Goal: Task Accomplishment & Management: Use online tool/utility

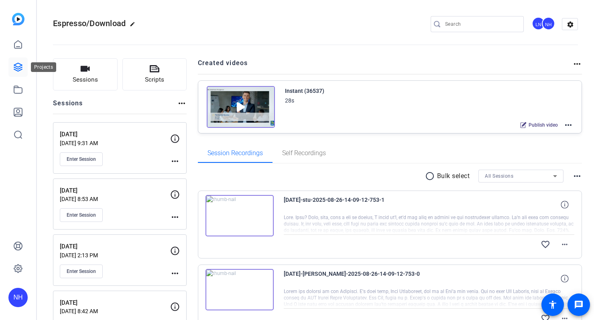
click at [20, 64] on icon at bounding box center [18, 67] width 8 height 8
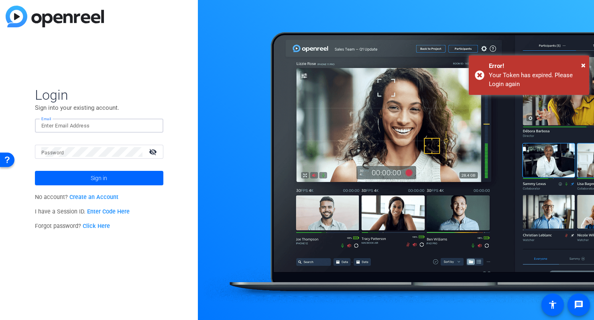
click at [61, 123] on input "Email" at bounding box center [99, 126] width 116 height 10
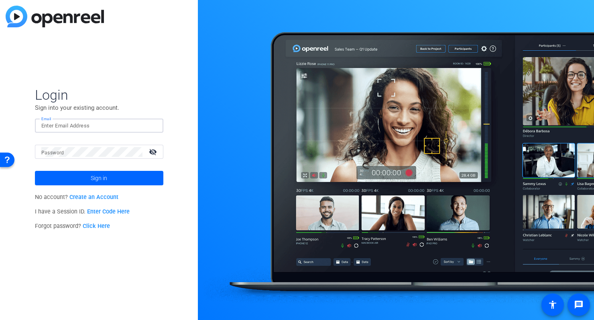
type input "[PERSON_NAME][EMAIL_ADDRESS][PERSON_NAME][DOMAIN_NAME]"
click at [53, 154] on mat-label "Password" at bounding box center [52, 153] width 23 height 6
click at [87, 177] on span at bounding box center [99, 177] width 129 height 19
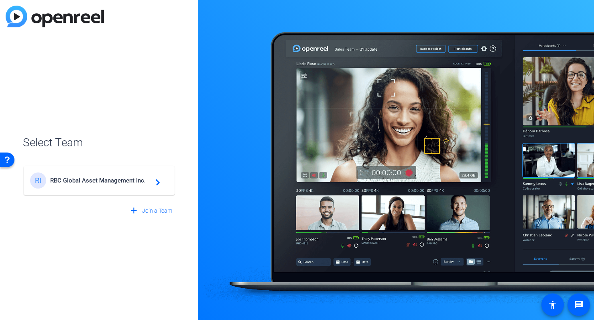
click at [123, 180] on span "RBC Global Asset Management Inc." at bounding box center [100, 180] width 100 height 7
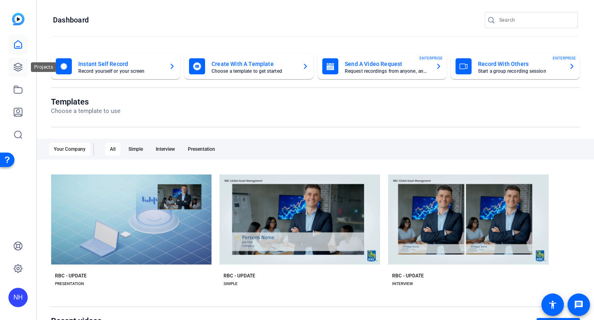
click at [18, 68] on icon at bounding box center [18, 67] width 10 height 10
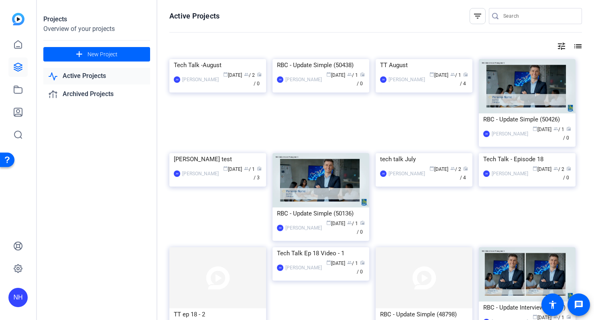
click at [539, 16] on input "Search" at bounding box center [540, 16] width 72 height 10
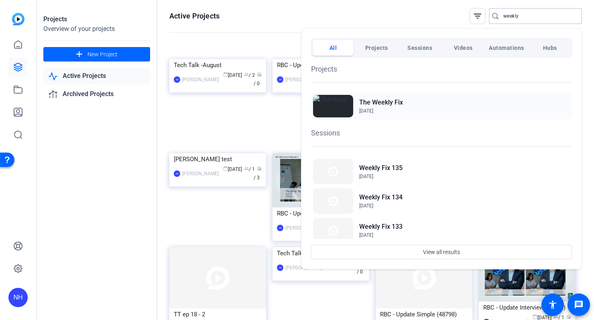
type input "weekly"
click at [397, 100] on h2 "The Weekly Fix" at bounding box center [381, 103] width 44 height 10
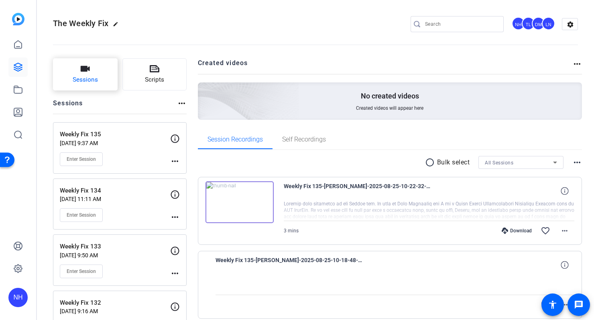
click at [85, 71] on icon "button" at bounding box center [85, 69] width 9 height 6
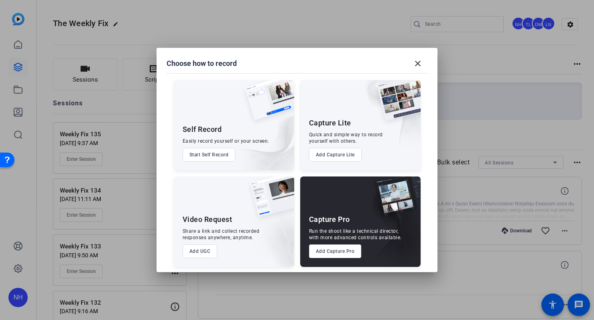
click at [331, 250] on button "Add Capture Pro" at bounding box center [335, 251] width 53 height 14
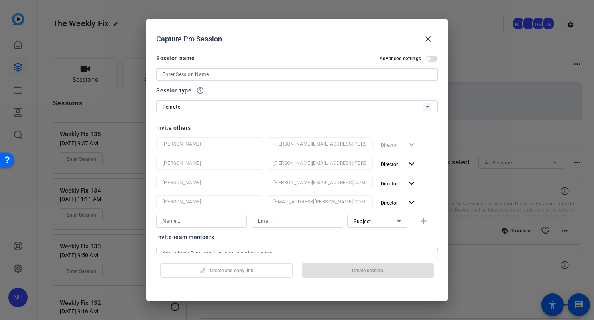
click at [219, 75] on input at bounding box center [297, 74] width 269 height 10
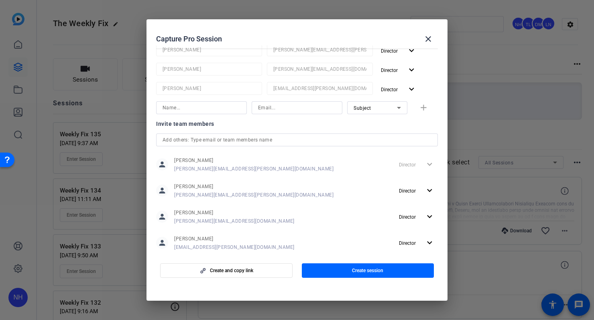
scroll to position [130, 0]
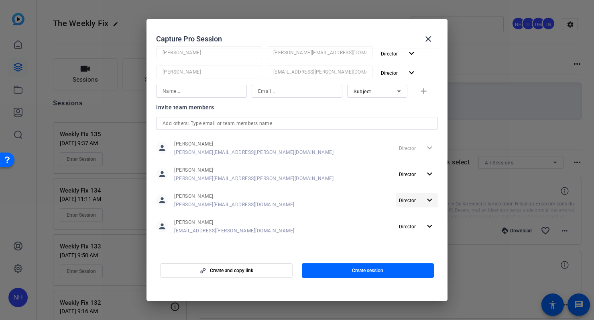
type input "Weekly Fix 136"
click at [430, 200] on mat-icon "expand_more" at bounding box center [430, 200] width 10 height 10
click at [419, 231] on span "Remove User" at bounding box center [417, 231] width 30 height 6
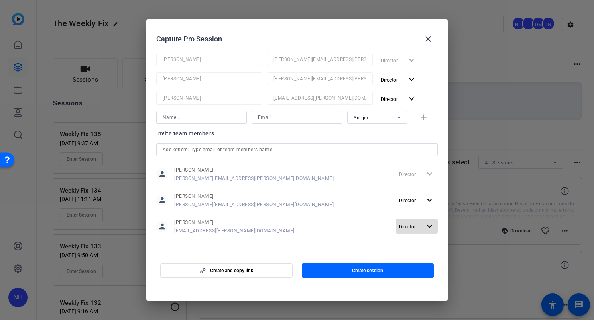
click at [431, 227] on mat-icon "expand_more" at bounding box center [430, 226] width 10 height 10
click at [416, 257] on span "Remove User" at bounding box center [417, 257] width 30 height 6
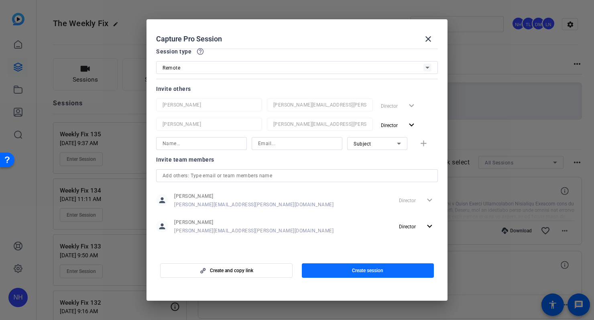
click at [362, 269] on span "Create session" at bounding box center [367, 270] width 31 height 6
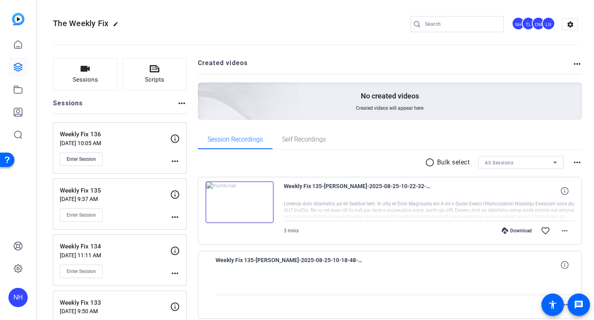
click at [539, 26] on div "DM" at bounding box center [538, 23] width 13 height 13
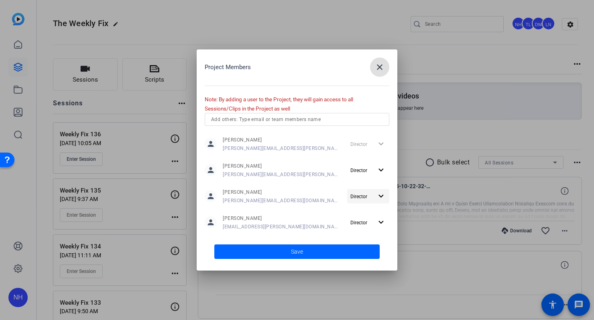
click at [376, 192] on mat-icon "expand_more" at bounding box center [381, 196] width 10 height 10
click at [371, 229] on span "Remove User" at bounding box center [369, 227] width 30 height 6
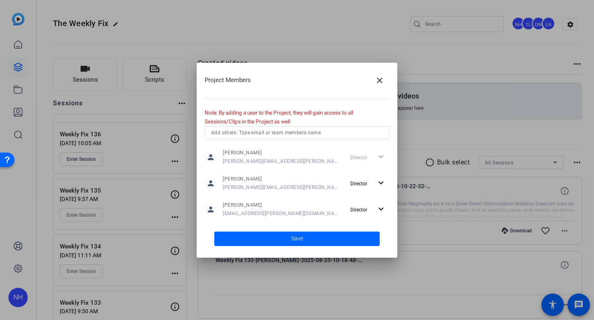
click at [332, 237] on span at bounding box center [296, 238] width 165 height 19
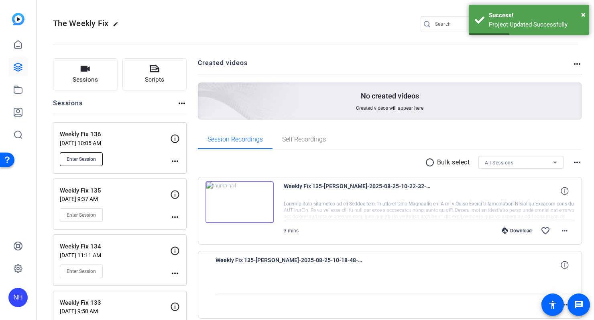
click at [87, 159] on span "Enter Session" at bounding box center [81, 159] width 29 height 6
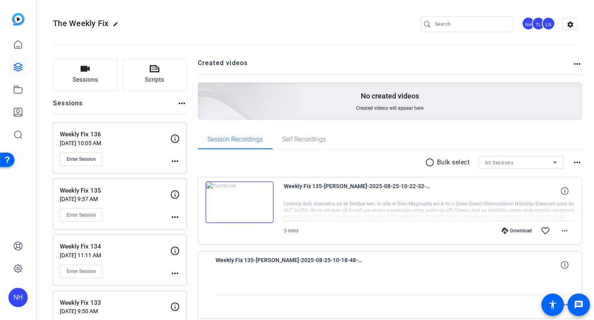
click at [239, 18] on div "The Weekly Fix edit NH TL LN settings" at bounding box center [315, 24] width 525 height 12
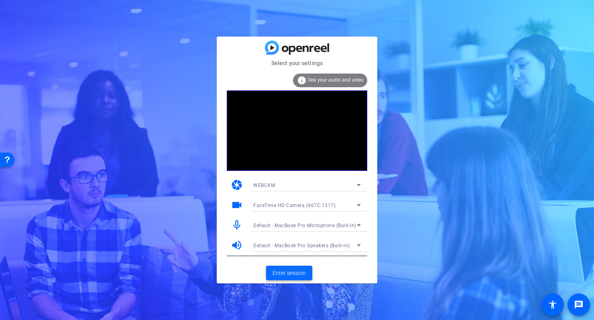
click at [290, 271] on span "Enter session" at bounding box center [289, 273] width 33 height 8
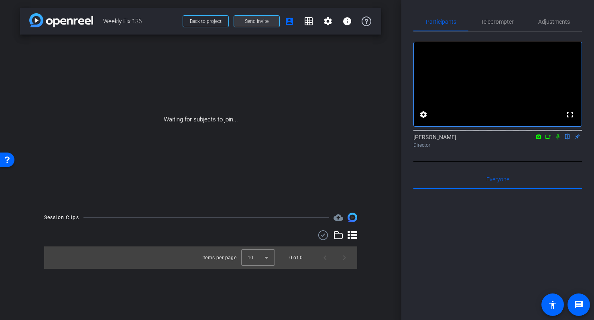
click at [254, 22] on span "Send invite" at bounding box center [257, 21] width 24 height 6
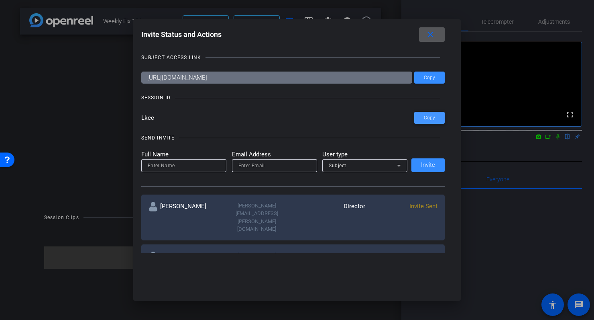
click at [429, 118] on span "Copy" at bounding box center [429, 118] width 11 height 6
click at [430, 76] on span "Copy" at bounding box center [429, 78] width 11 height 6
click at [248, 163] on input "email" at bounding box center [275, 166] width 72 height 10
paste input "cassie.monahan@rbc.com"
type input "cassie.monahan@rbc.com"
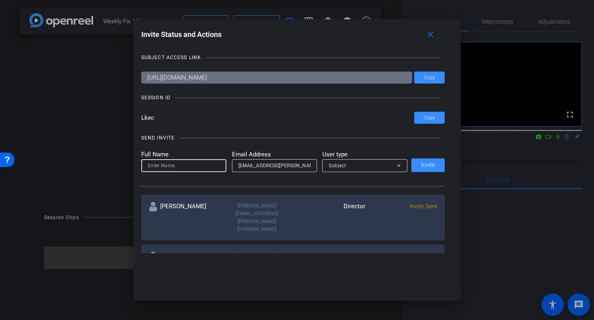
click at [195, 165] on input at bounding box center [184, 166] width 72 height 10
type input "Cassie"
click at [353, 167] on div "Subject" at bounding box center [363, 165] width 68 height 10
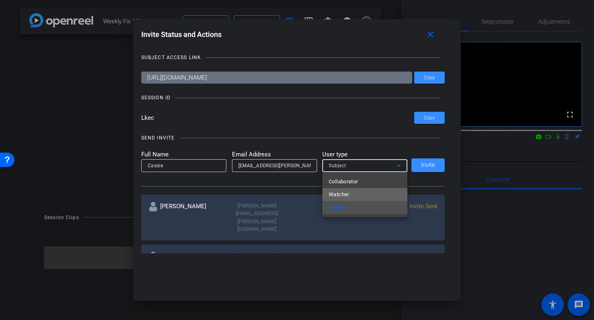
click at [347, 195] on span "Watcher" at bounding box center [339, 195] width 20 height 10
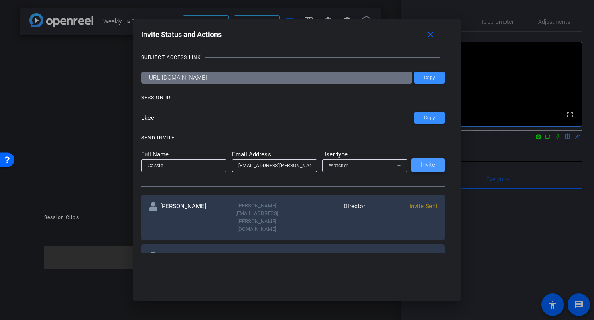
click at [429, 164] on span "Invite" at bounding box center [428, 165] width 14 height 6
click at [263, 165] on input "email" at bounding box center [275, 166] width 72 height 10
paste input "eric.mclaughlin@rbc.com"
type input "eric.mclaughlin@rbc.com"
click at [171, 164] on input at bounding box center [184, 166] width 72 height 10
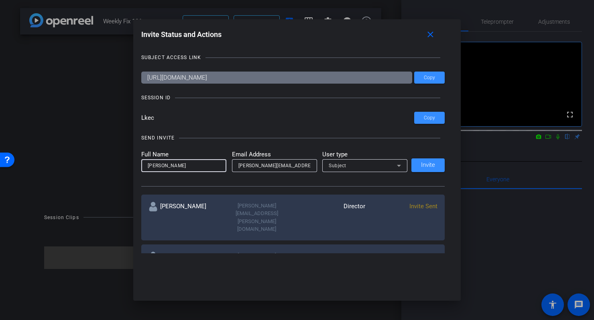
type input "Eric"
click at [353, 166] on div "Subject" at bounding box center [363, 165] width 68 height 10
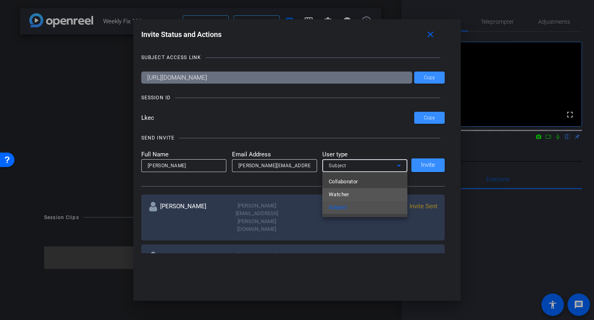
click at [349, 190] on mat-option "Watcher" at bounding box center [365, 194] width 85 height 13
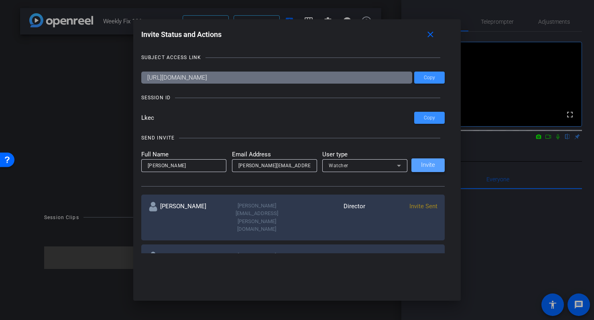
click at [424, 165] on span "Invite" at bounding box center [428, 165] width 14 height 6
click at [431, 163] on div "Full Name Eric Email Address eric.mclaughlin@rbc.com User type Watcher Invite" at bounding box center [293, 161] width 304 height 22
click at [278, 165] on input "email" at bounding box center [275, 166] width 72 height 10
paste input "matthew.russo@rbc.com"
type input "matthew.russo@rbc.com"
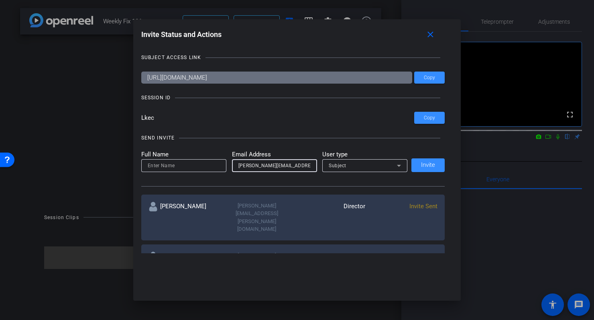
click at [189, 166] on input at bounding box center [184, 166] width 72 height 10
type input "Matthew"
click at [372, 160] on div "Subject" at bounding box center [363, 165] width 68 height 10
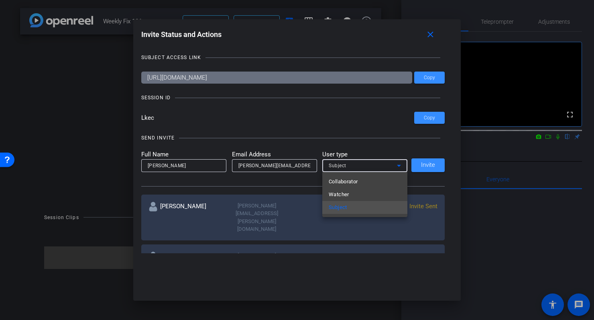
click at [348, 193] on span "Watcher" at bounding box center [339, 195] width 20 height 10
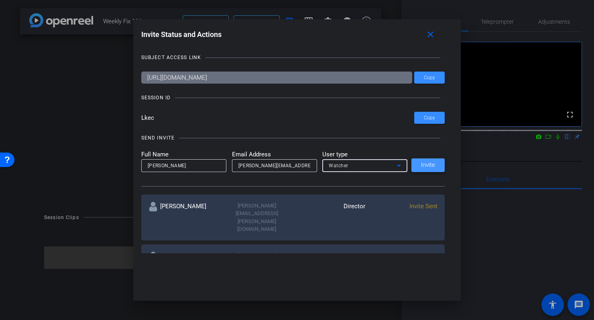
click at [432, 163] on span "Invite" at bounding box center [428, 165] width 14 height 6
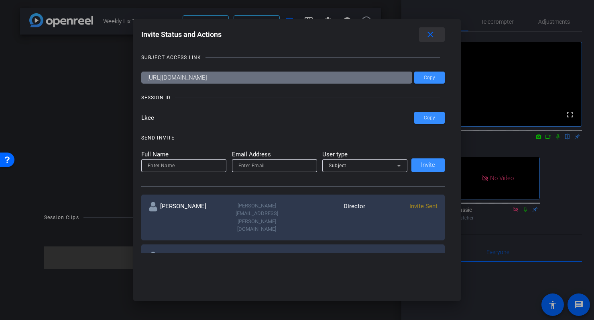
click at [430, 34] on mat-icon "close" at bounding box center [431, 35] width 10 height 10
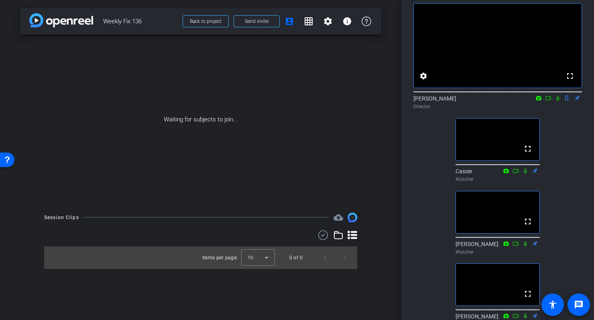
scroll to position [34, 0]
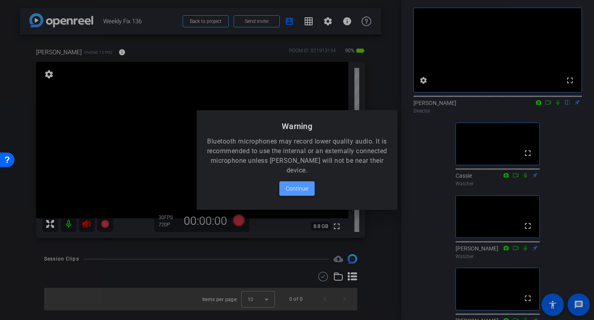
click at [302, 186] on span "Continue" at bounding box center [297, 189] width 22 height 10
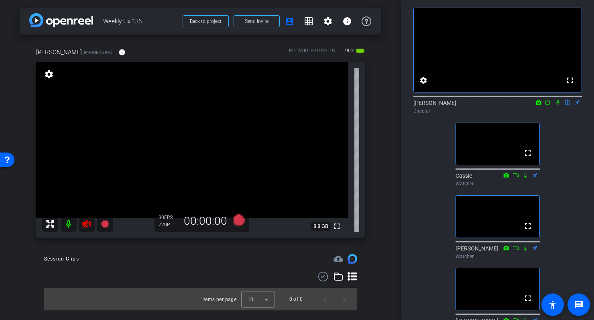
click at [87, 223] on icon at bounding box center [86, 224] width 8 height 8
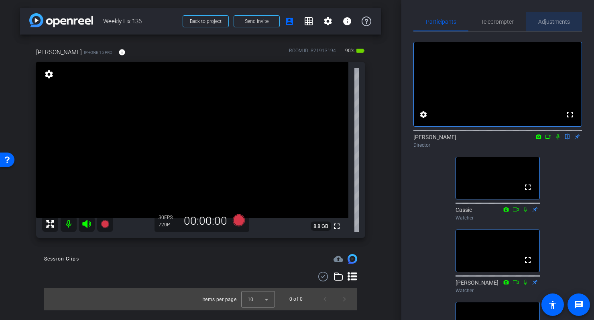
click at [538, 21] on div "Adjustments" at bounding box center [554, 21] width 56 height 19
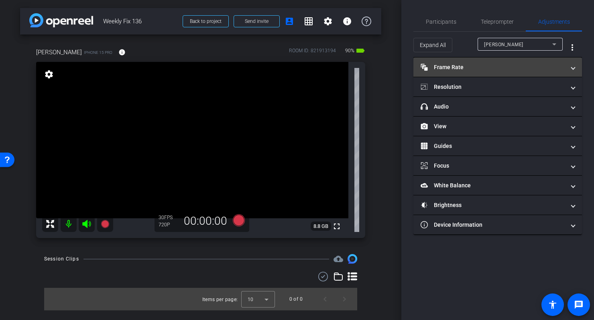
click at [512, 65] on mat-panel-title "Frame Rate Frame Rate" at bounding box center [493, 67] width 145 height 8
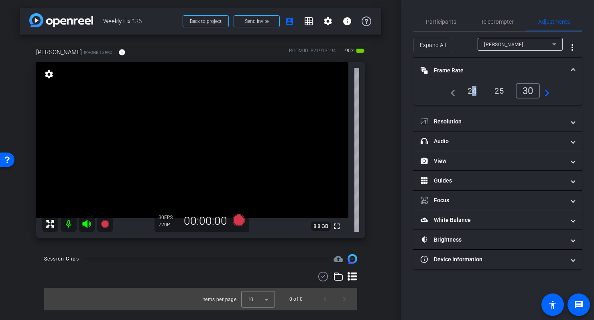
click at [472, 90] on div "24" at bounding box center [472, 91] width 21 height 14
click at [515, 67] on mat-panel-title "Frame Rate Frame Rate" at bounding box center [493, 70] width 145 height 8
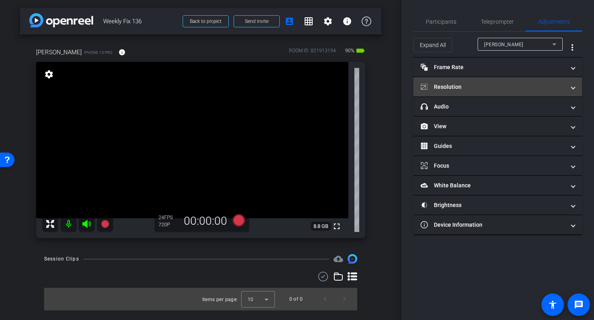
click at [514, 83] on mat-panel-title "Resolution" at bounding box center [493, 87] width 145 height 8
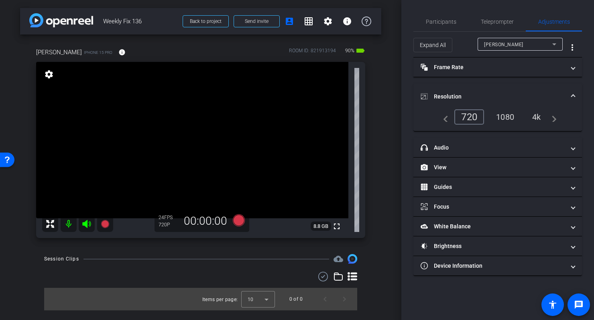
click at [506, 118] on div "1080" at bounding box center [505, 117] width 30 height 14
click at [519, 84] on mat-expansion-panel-header "Resolution" at bounding box center [498, 97] width 169 height 26
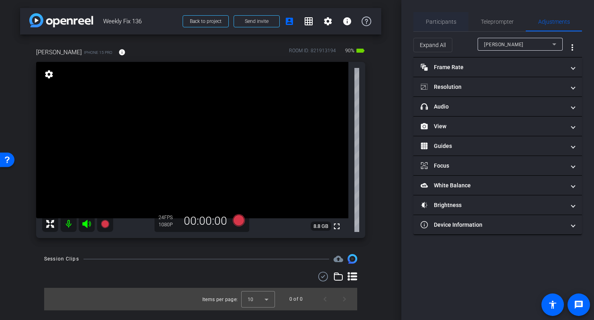
click at [441, 20] on span "Participants" at bounding box center [441, 22] width 31 height 6
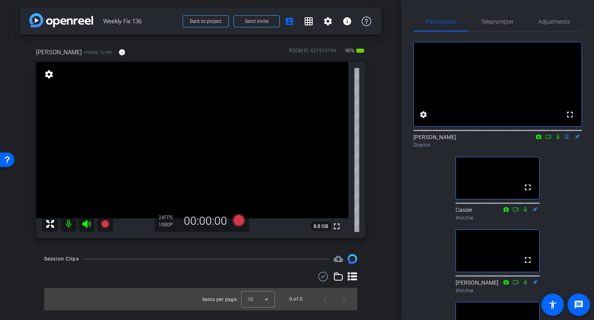
click at [382, 140] on div "arrow_back Weekly Fix 136 Back to project Send invite account_box grid_on setti…" at bounding box center [201, 160] width 402 height 320
click at [565, 20] on span "Adjustments" at bounding box center [555, 22] width 32 height 6
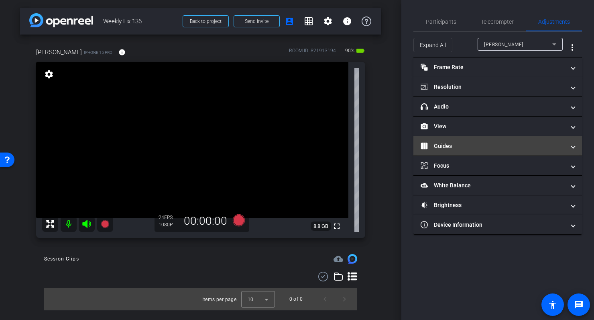
click at [490, 148] on mat-panel-title "Guides" at bounding box center [493, 146] width 145 height 8
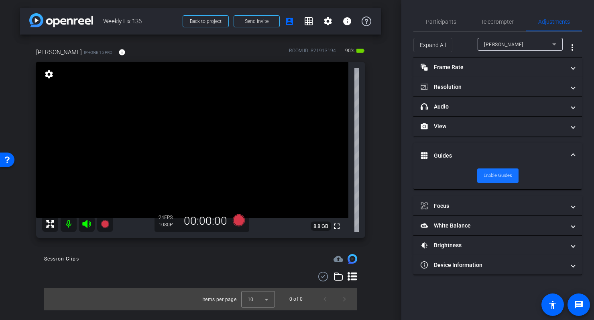
click at [500, 176] on span "Enable Guides" at bounding box center [498, 175] width 29 height 12
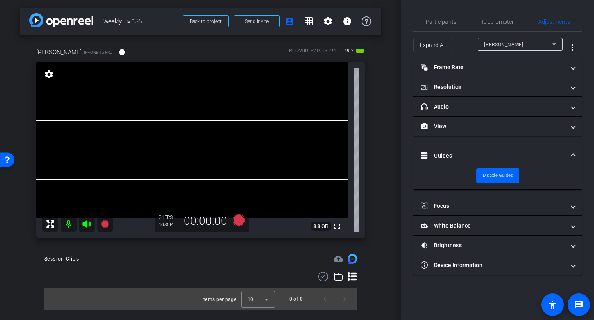
click at [516, 147] on mat-expansion-panel-header "Guides" at bounding box center [498, 156] width 169 height 26
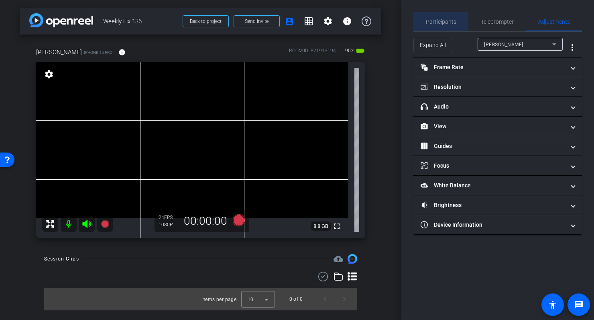
click at [443, 19] on span "Participants" at bounding box center [441, 22] width 31 height 6
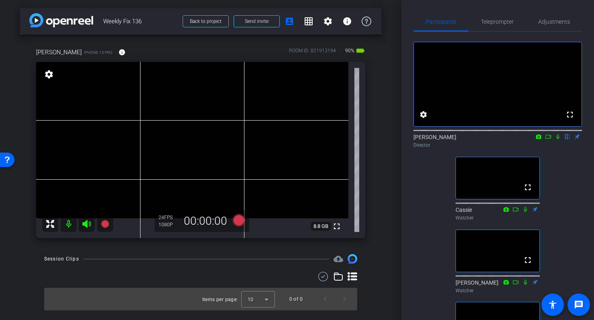
click at [378, 186] on div "neil iPhone 15 Pro info ROOM ID: 821913194 90% battery_std fullscreen settings …" at bounding box center [200, 140] width 361 height 211
click at [390, 137] on div "arrow_back Weekly Fix 136 Back to project Send invite account_box grid_on setti…" at bounding box center [201, 160] width 402 height 320
click at [501, 22] on span "Teleprompter" at bounding box center [497, 22] width 33 height 6
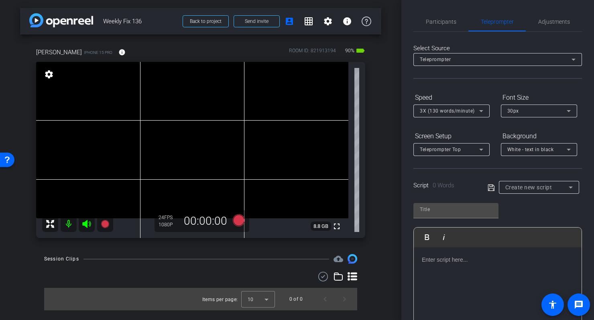
click at [480, 265] on div at bounding box center [498, 287] width 168 height 80
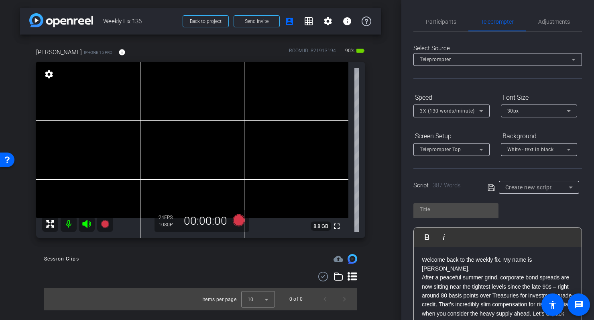
scroll to position [342, 0]
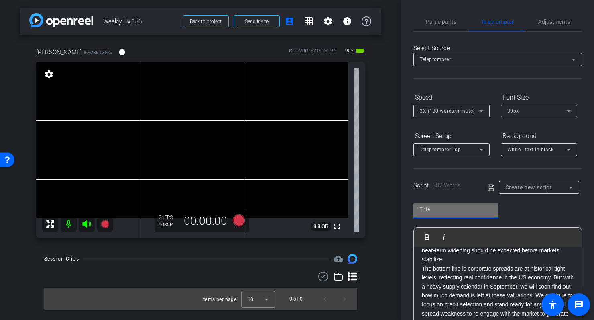
click at [447, 210] on input "text" at bounding box center [456, 209] width 72 height 10
type input "The fix"
click at [492, 187] on icon at bounding box center [491, 188] width 7 height 10
click at [481, 108] on icon at bounding box center [482, 111] width 10 height 10
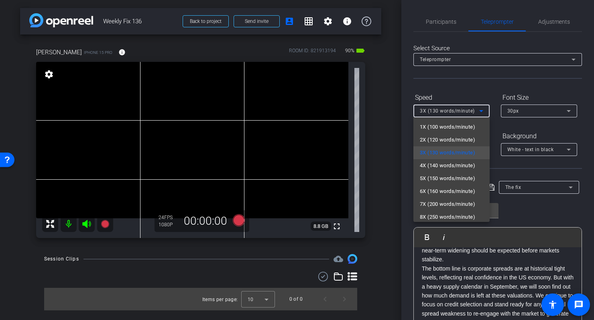
click at [482, 109] on div at bounding box center [297, 160] width 594 height 320
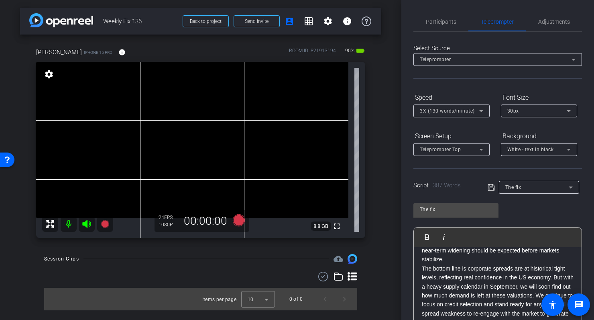
click at [482, 109] on icon at bounding box center [482, 111] width 10 height 10
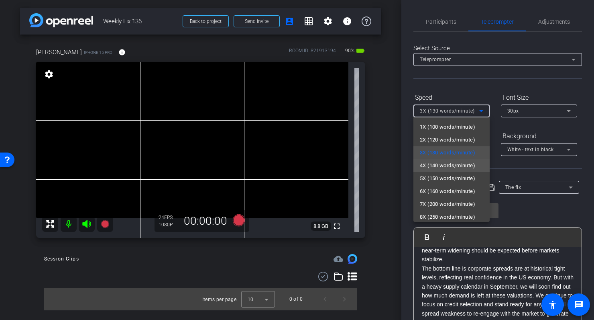
click at [447, 162] on span "4X (140 words/minute)" at bounding box center [447, 166] width 55 height 10
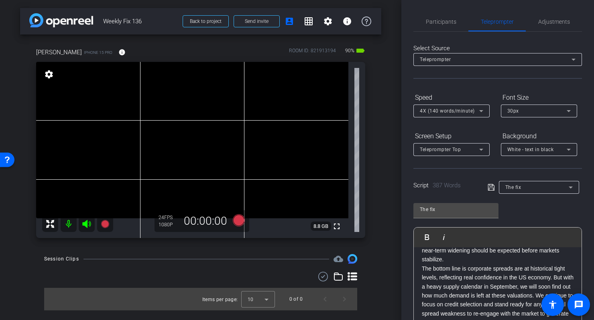
click at [491, 186] on icon at bounding box center [491, 187] width 6 height 6
click at [440, 21] on span "Participants" at bounding box center [441, 22] width 31 height 6
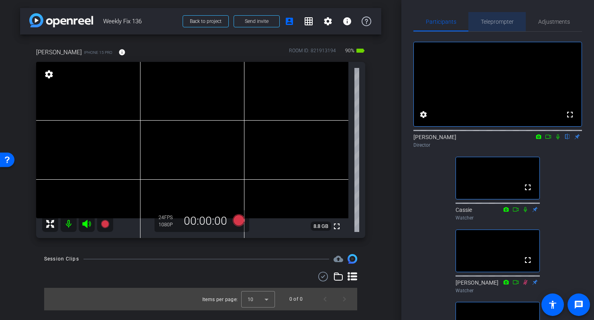
click at [493, 21] on span "Teleprompter" at bounding box center [497, 22] width 33 height 6
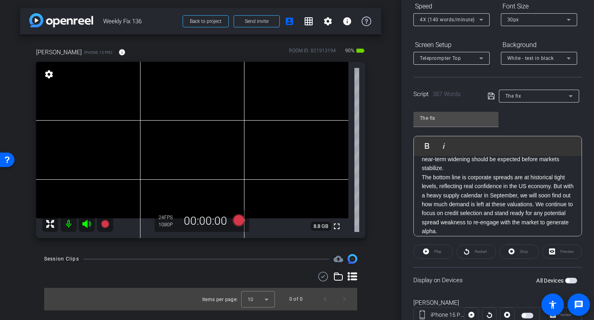
scroll to position [119, 0]
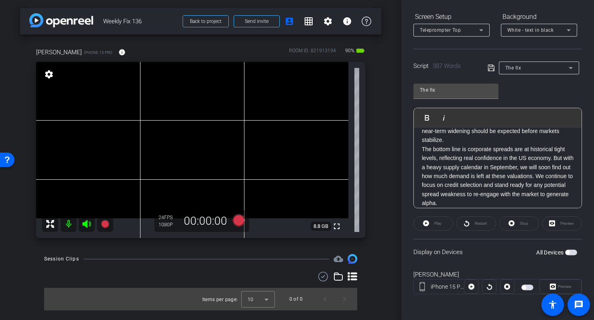
click at [529, 286] on span "button" at bounding box center [528, 287] width 12 height 6
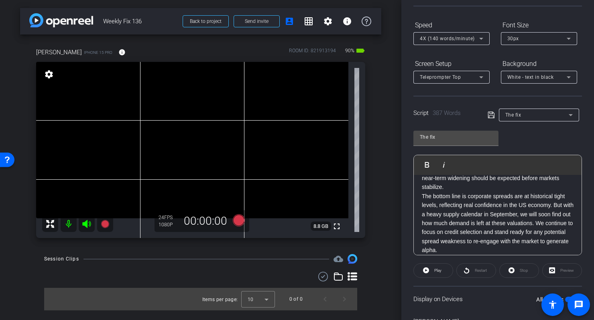
scroll to position [0, 0]
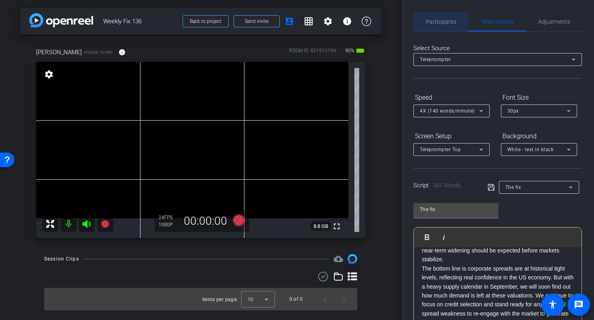
click at [445, 21] on span "Participants" at bounding box center [441, 22] width 31 height 6
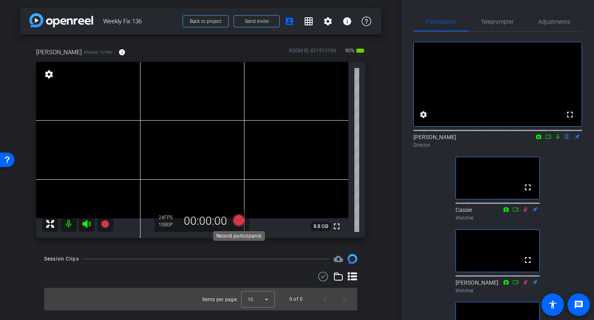
click at [237, 219] on icon at bounding box center [239, 220] width 12 height 12
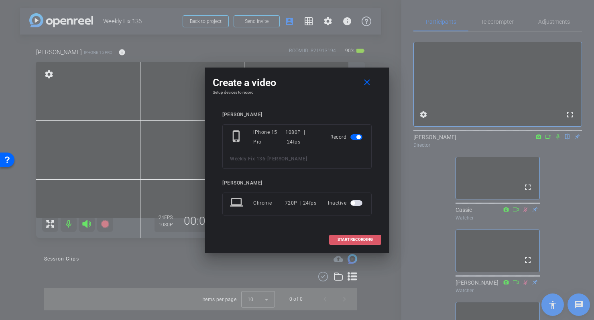
click at [363, 239] on span "START RECORDING" at bounding box center [355, 239] width 35 height 4
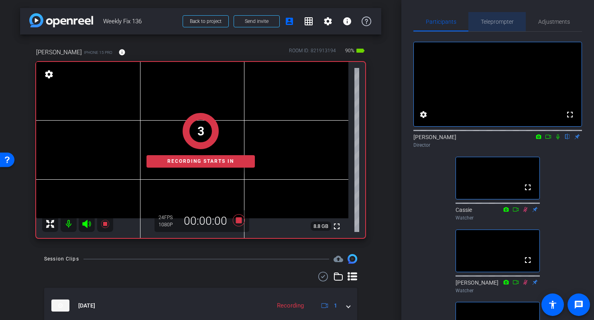
click at [502, 20] on span "Teleprompter" at bounding box center [497, 22] width 33 height 6
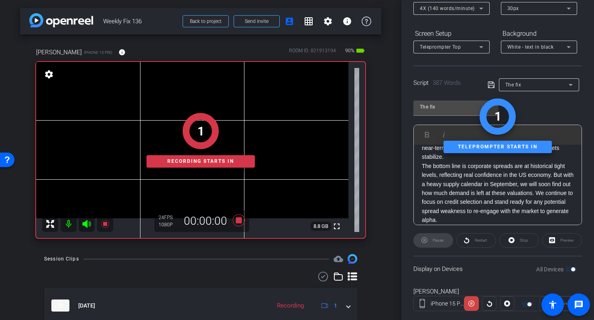
scroll to position [119, 0]
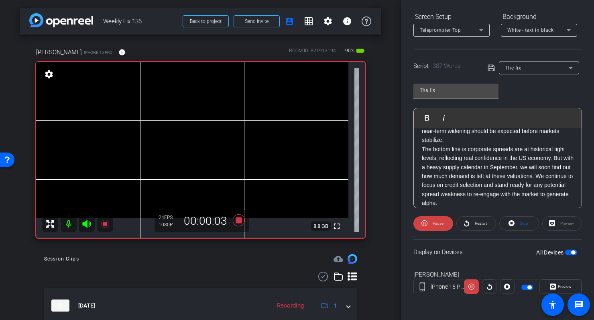
click at [557, 224] on div "Preview" at bounding box center [563, 223] width 40 height 14
click at [565, 284] on span "Preview" at bounding box center [564, 286] width 16 height 11
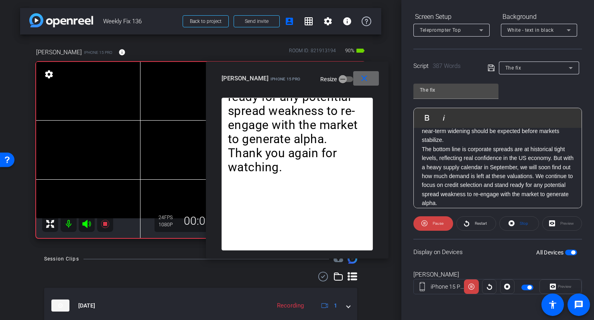
click at [371, 78] on span at bounding box center [366, 78] width 26 height 19
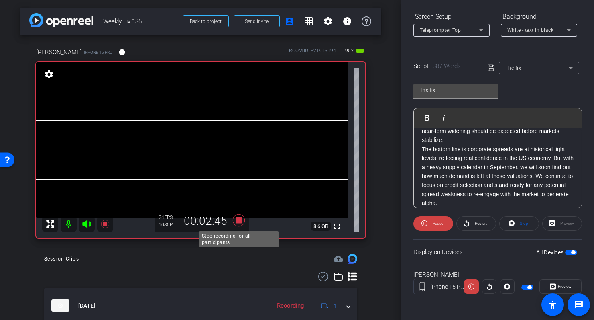
click at [239, 220] on icon at bounding box center [239, 220] width 12 height 12
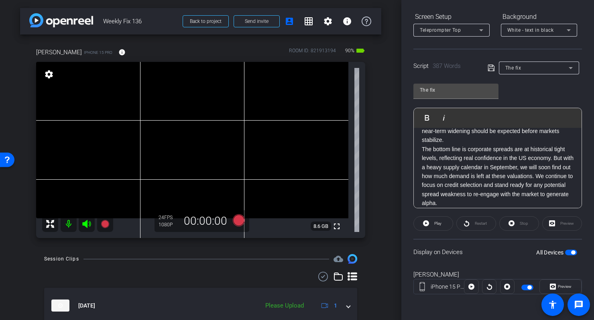
scroll to position [0, 0]
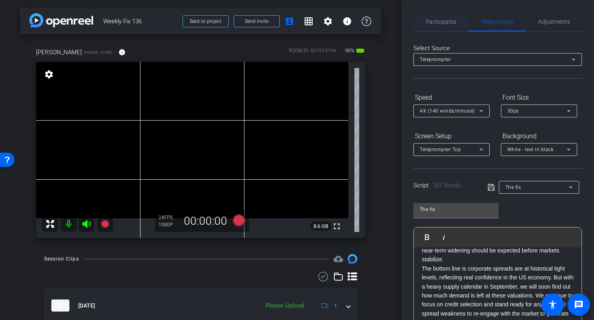
click at [442, 21] on span "Participants" at bounding box center [441, 22] width 31 height 6
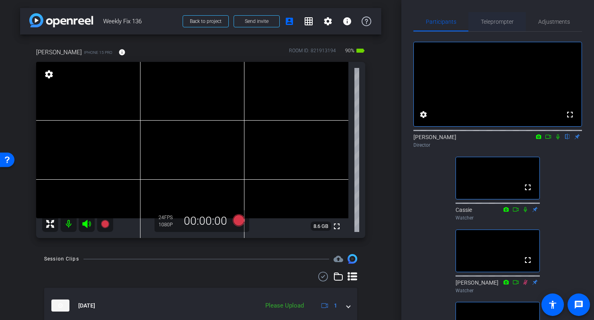
click at [497, 20] on span "Teleprompter" at bounding box center [497, 22] width 33 height 6
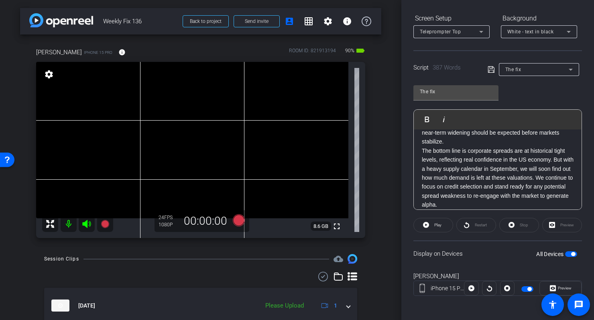
scroll to position [119, 0]
click at [528, 283] on mat-slide-toggle at bounding box center [529, 287] width 14 height 10
click at [529, 287] on span "button" at bounding box center [530, 287] width 4 height 4
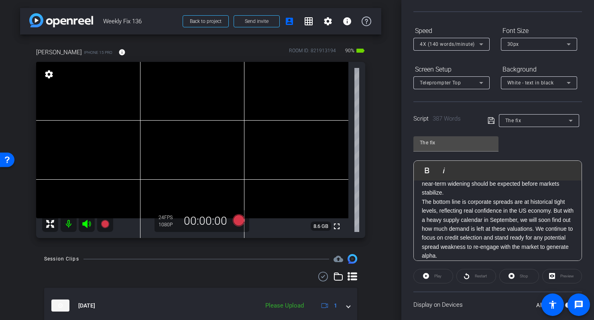
scroll to position [0, 0]
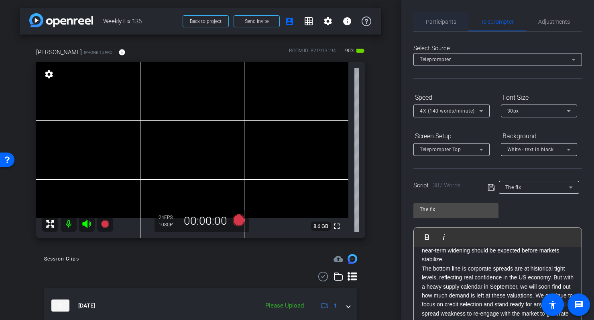
click at [443, 21] on span "Participants" at bounding box center [441, 22] width 31 height 6
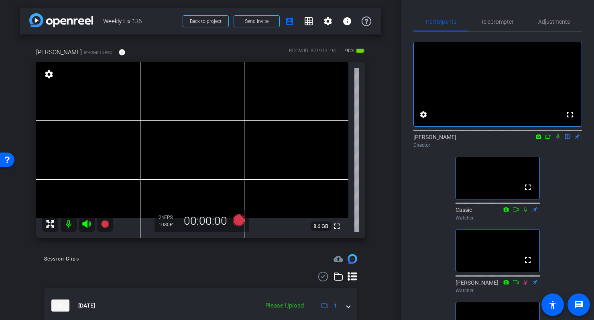
click at [384, 126] on div "arrow_back Weekly Fix 136 Back to project Send invite account_box grid_on setti…" at bounding box center [201, 160] width 402 height 320
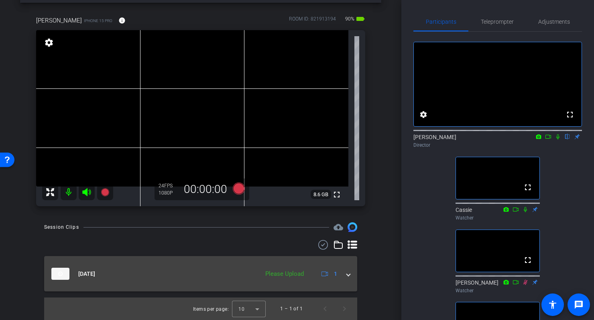
click at [344, 274] on div "Sep 2, 2025 Please Upload 1" at bounding box center [199, 273] width 296 height 12
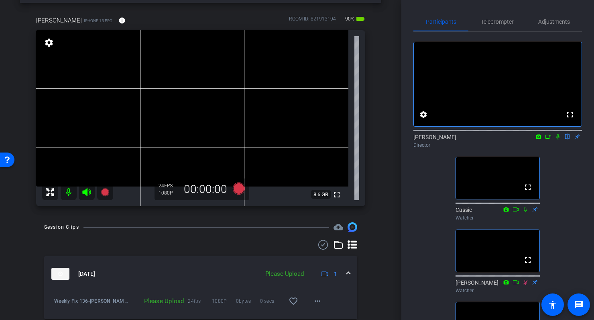
scroll to position [59, 0]
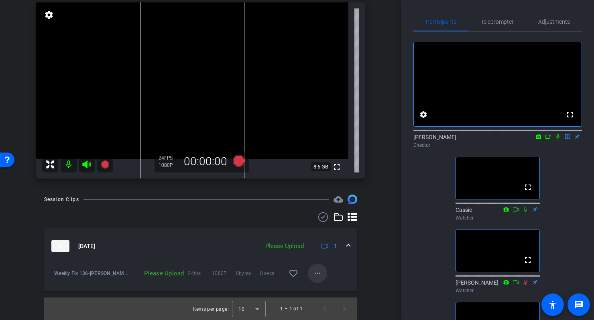
click at [318, 270] on mat-icon "more_horiz" at bounding box center [318, 273] width 10 height 10
click at [323, 288] on span "Upload" at bounding box center [330, 290] width 32 height 10
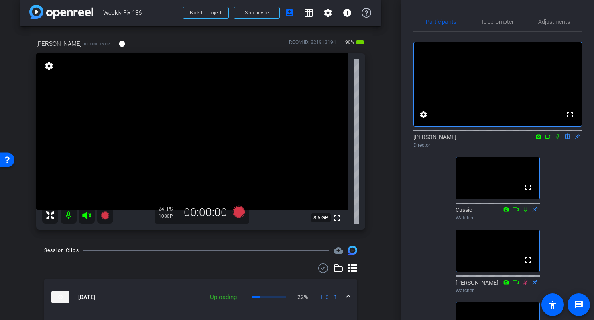
scroll to position [6, 0]
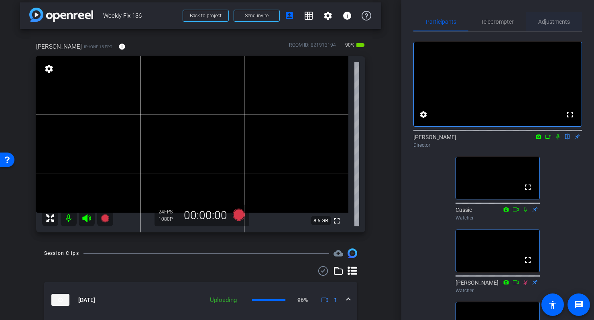
click at [551, 19] on span "Adjustments" at bounding box center [555, 22] width 32 height 6
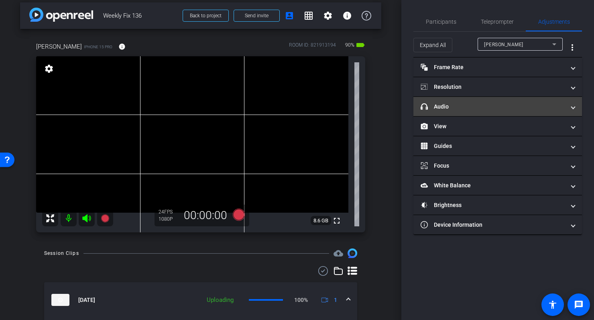
click at [512, 105] on mat-panel-title "headphone icon Audio" at bounding box center [493, 106] width 145 height 8
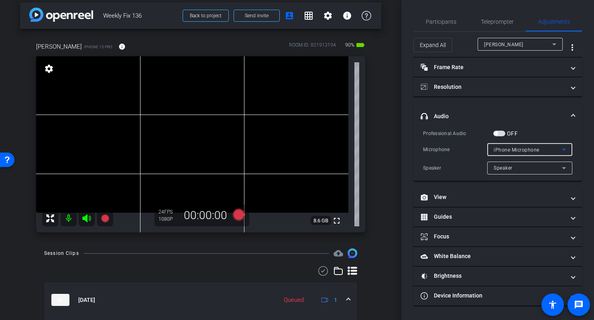
click at [530, 146] on div "iPhone Microphone" at bounding box center [528, 150] width 68 height 10
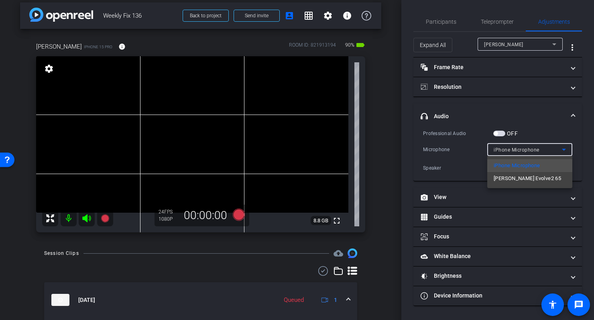
click at [527, 178] on span "Nsun Jabra Evolve2 65" at bounding box center [527, 179] width 67 height 10
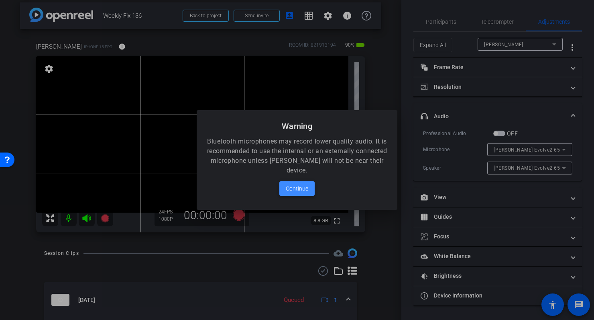
click at [298, 187] on span "Continue" at bounding box center [297, 189] width 22 height 10
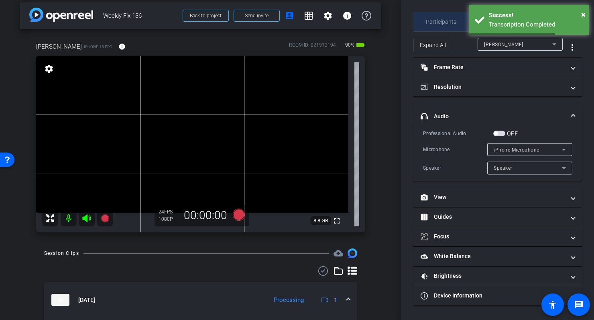
click at [444, 19] on span "Participants" at bounding box center [441, 22] width 31 height 6
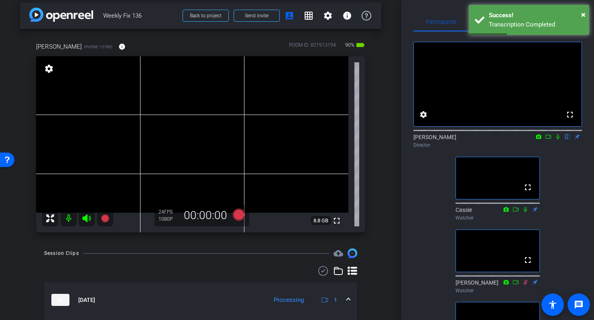
click at [378, 153] on div "neil iPhone 15 Pro info ROOM ID: 821913194 90% battery_std fullscreen settings …" at bounding box center [200, 134] width 361 height 211
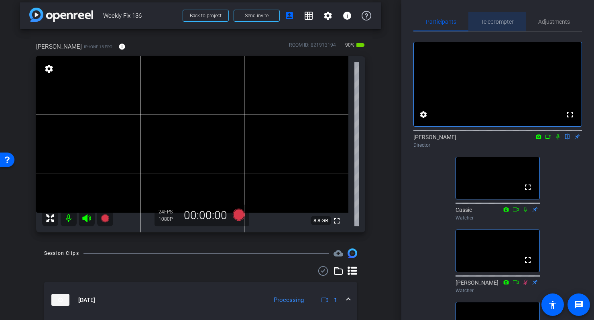
click at [507, 20] on span "Teleprompter" at bounding box center [497, 22] width 33 height 6
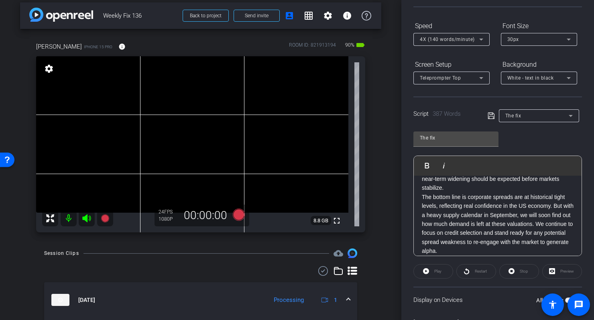
scroll to position [119, 0]
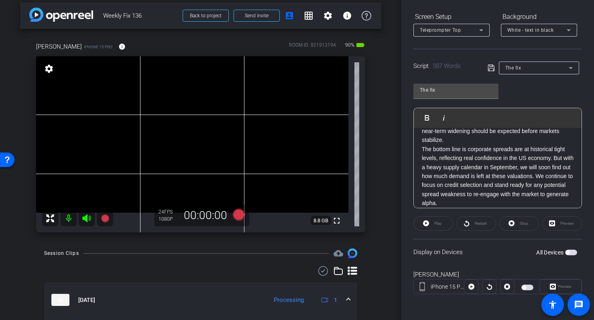
click at [528, 286] on span "button" at bounding box center [528, 287] width 12 height 6
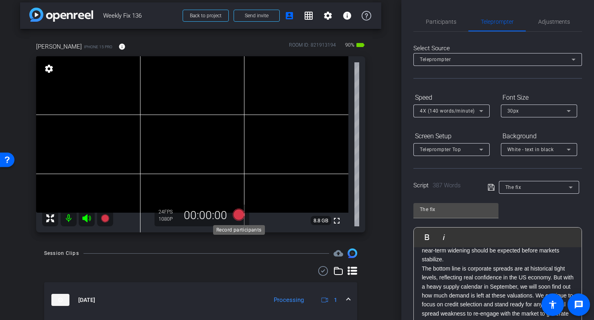
click at [239, 213] on icon at bounding box center [239, 214] width 12 height 12
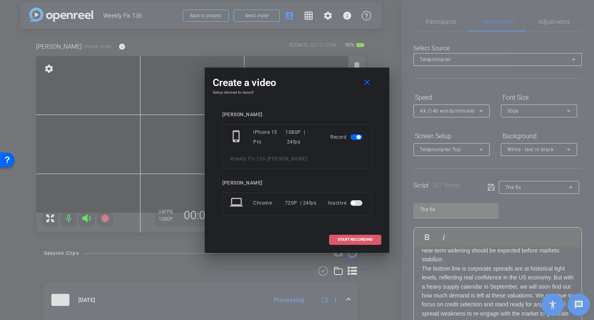
click at [368, 240] on span "START RECORDING" at bounding box center [355, 239] width 35 height 4
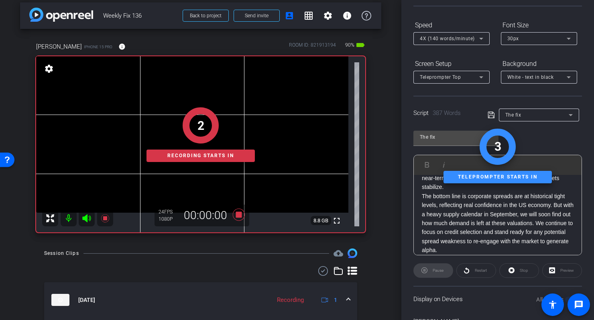
scroll to position [119, 0]
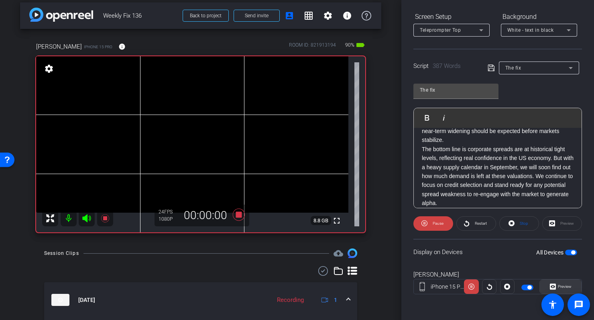
click at [559, 286] on span "Preview" at bounding box center [565, 286] width 14 height 4
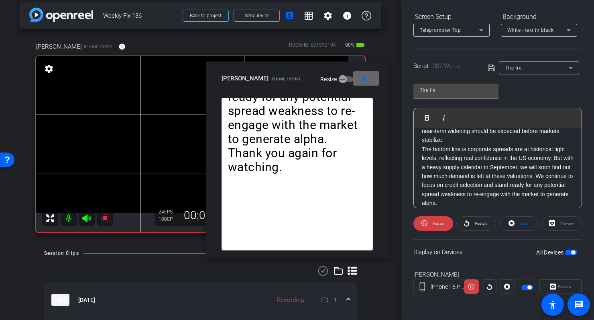
click at [369, 75] on span at bounding box center [366, 78] width 26 height 19
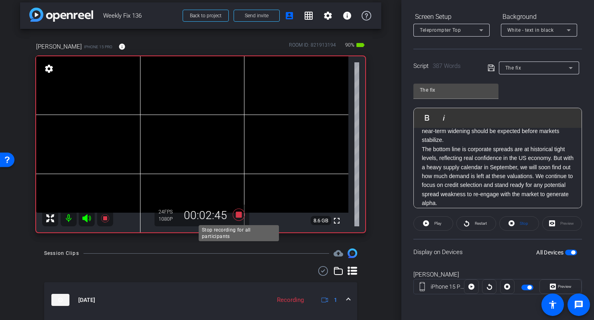
click at [238, 216] on icon at bounding box center [239, 214] width 12 height 12
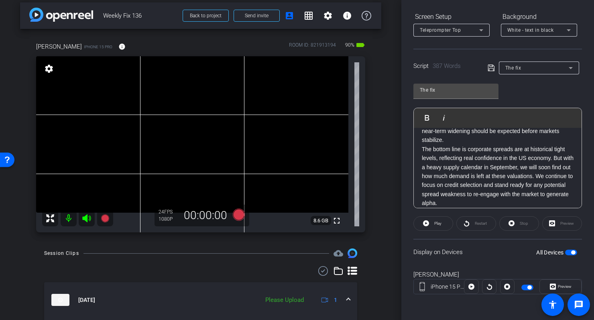
scroll to position [0, 0]
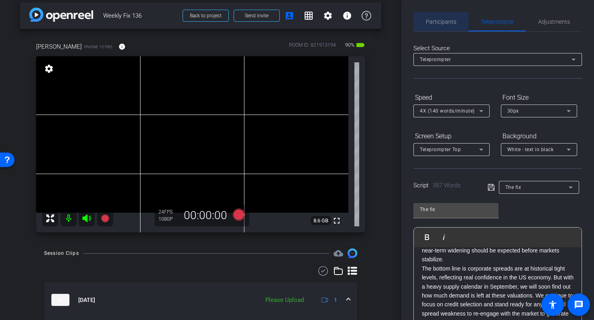
click at [433, 19] on span "Participants" at bounding box center [441, 22] width 31 height 6
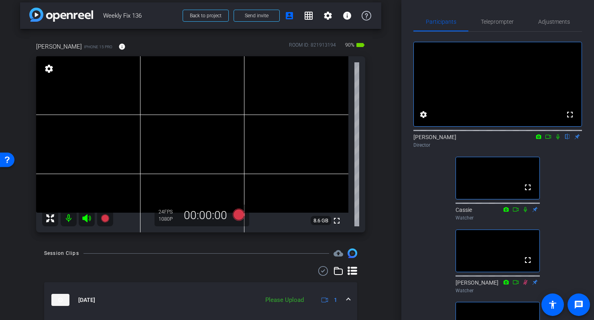
scroll to position [101, 0]
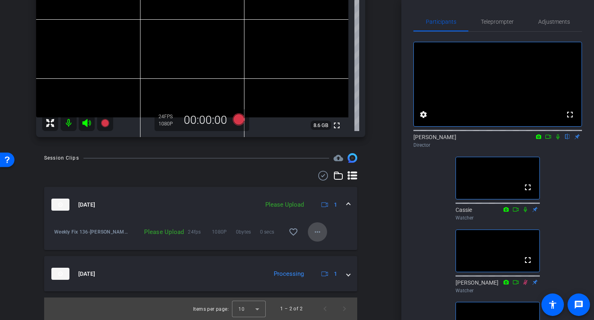
click at [321, 231] on mat-icon "more_horiz" at bounding box center [318, 232] width 10 height 10
click at [325, 247] on span "Upload" at bounding box center [330, 249] width 32 height 10
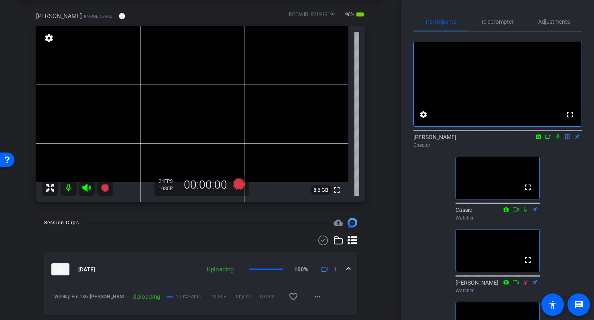
scroll to position [35, 0]
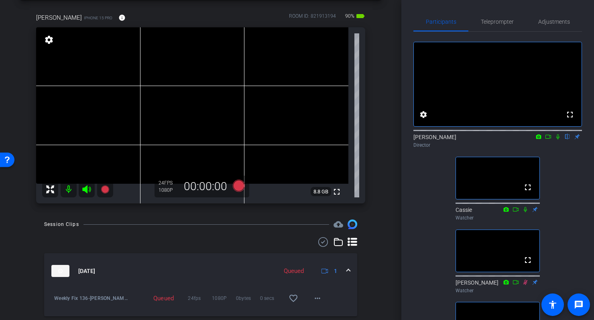
click at [386, 85] on div "arrow_back Weekly Fix 136 Back to project Send invite account_box grid_on setti…" at bounding box center [201, 125] width 402 height 320
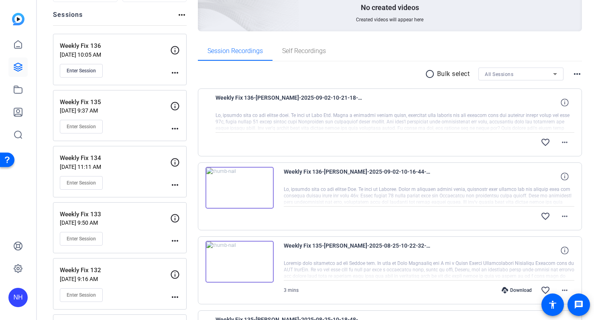
scroll to position [110, 0]
